Goal: Task Accomplishment & Management: Manage account settings

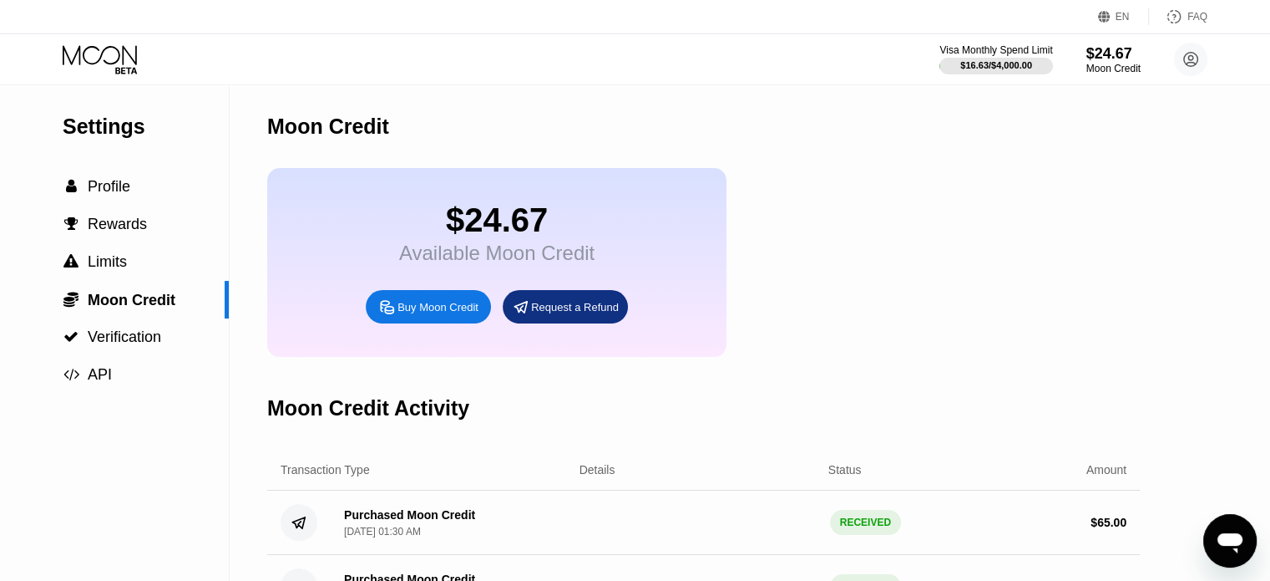
click at [126, 48] on icon at bounding box center [102, 59] width 78 height 29
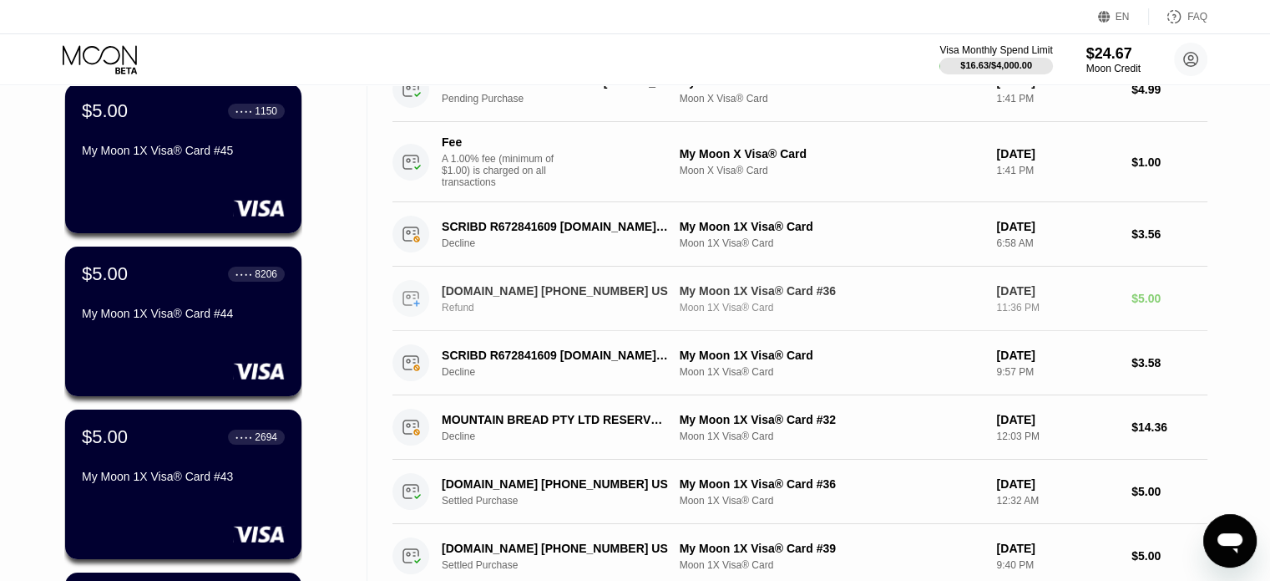
scroll to position [167, 0]
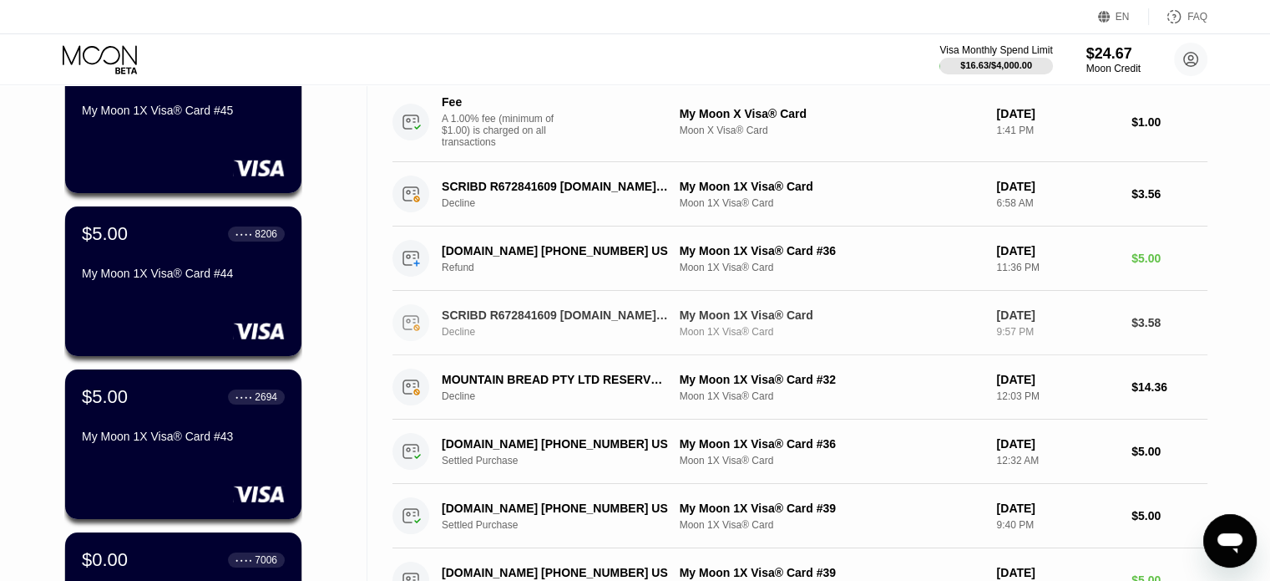
click at [582, 334] on div "Decline" at bounding box center [565, 332] width 246 height 12
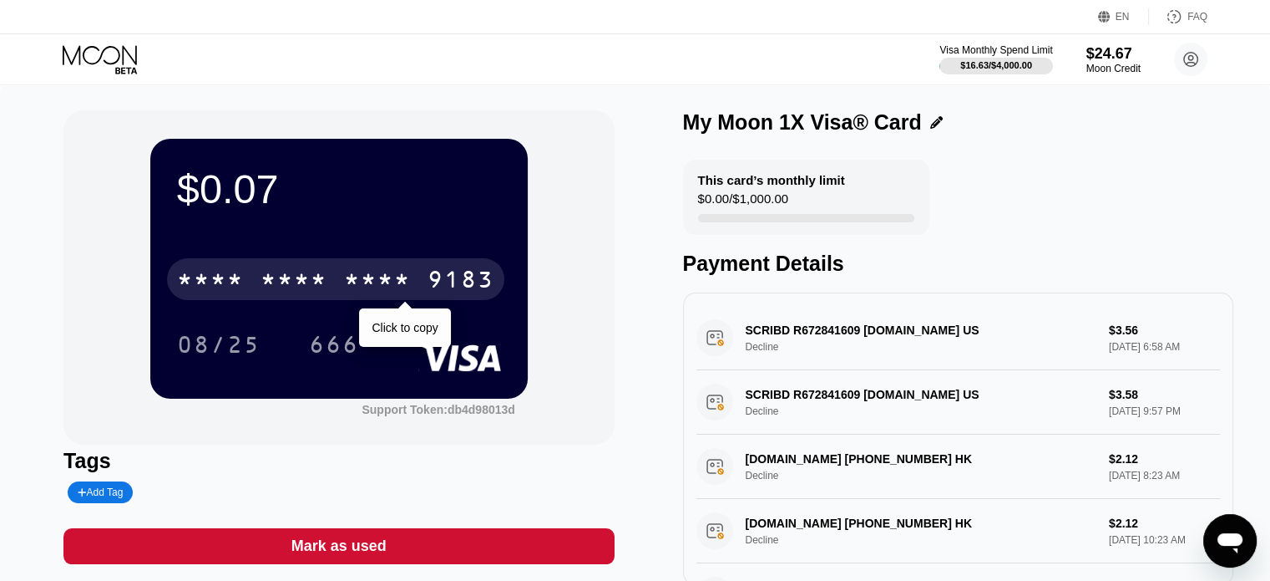
click at [327, 285] on div "* * * *" at bounding box center [294, 281] width 67 height 27
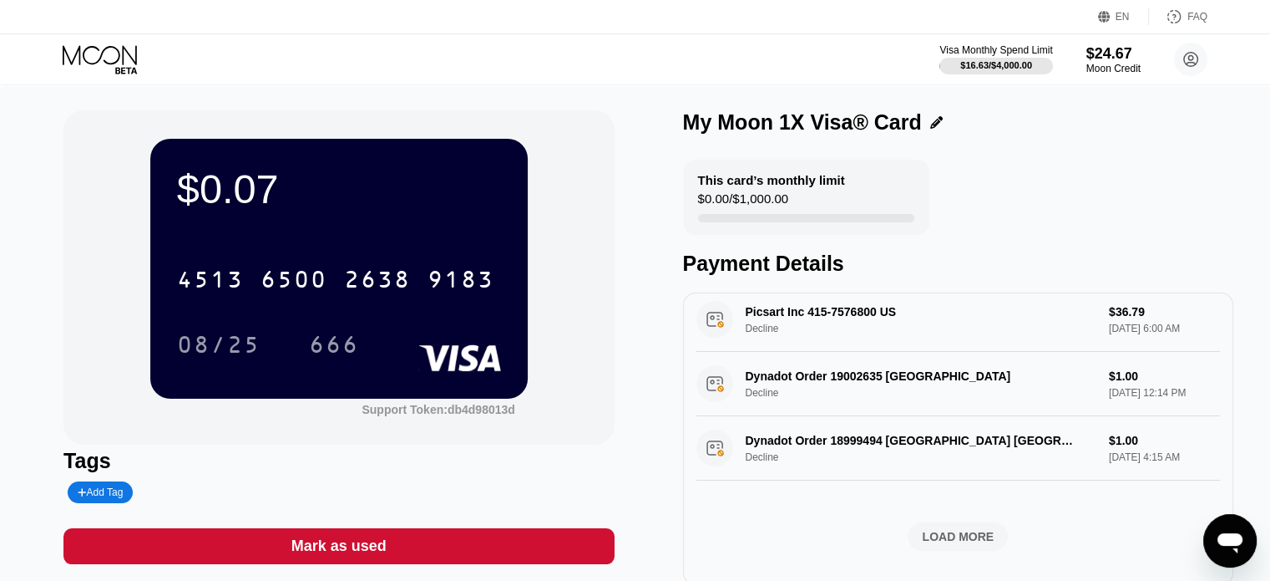
click at [84, 65] on icon at bounding box center [102, 59] width 78 height 29
